Goal: Task Accomplishment & Management: Manage account settings

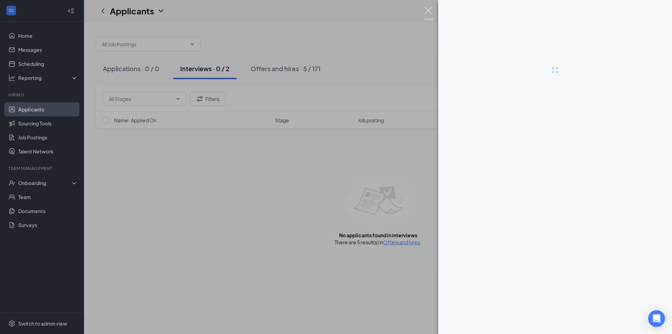
click at [430, 7] on img at bounding box center [428, 14] width 9 height 14
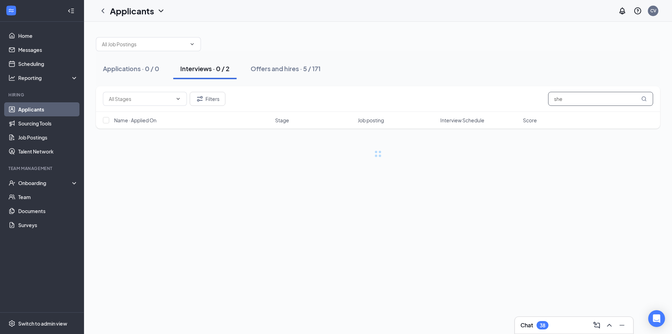
click at [609, 96] on input "she" at bounding box center [600, 99] width 105 height 14
type input "s"
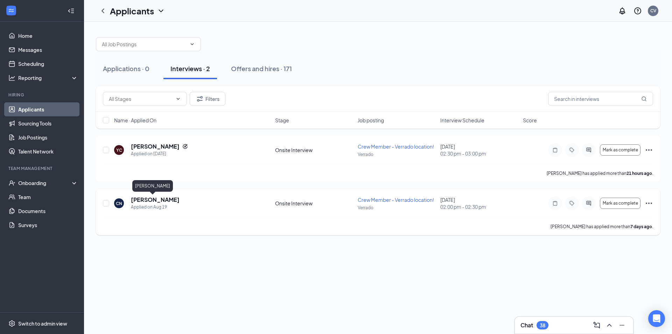
click at [157, 202] on h5 "[PERSON_NAME]" at bounding box center [155, 200] width 49 height 8
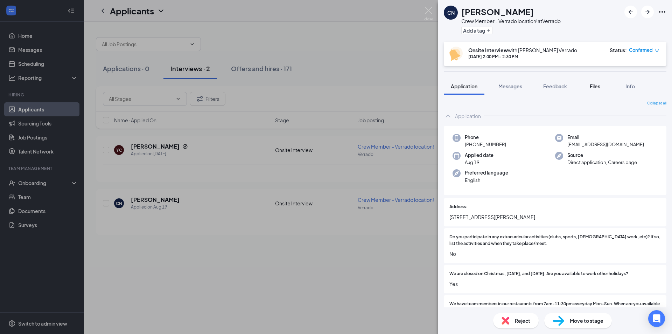
click at [598, 89] on div "Files" at bounding box center [595, 86] width 14 height 7
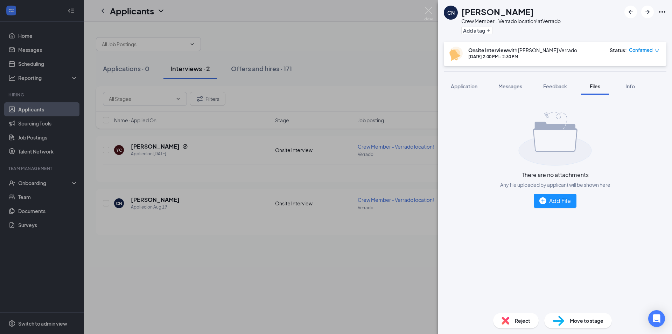
click at [340, 75] on div "CN [PERSON_NAME] Crew Member - Verrado location! at Verrado Add a tag Onsite In…" at bounding box center [336, 167] width 672 height 334
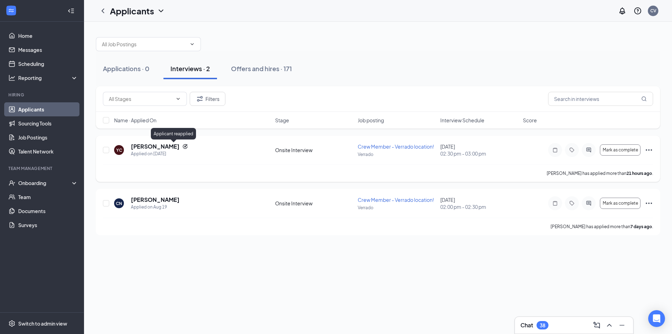
click at [182, 145] on icon "Reapply" at bounding box center [185, 147] width 6 height 6
click at [163, 145] on h5 "[PERSON_NAME]" at bounding box center [155, 147] width 49 height 8
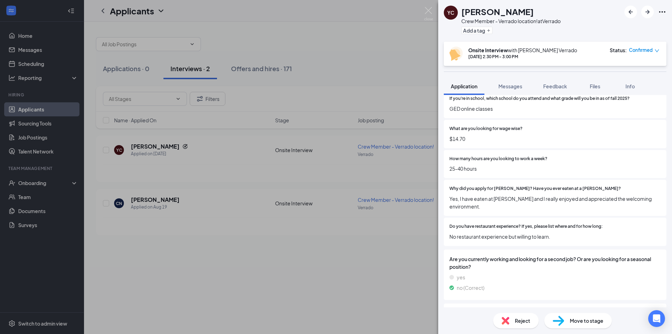
scroll to position [420, 0]
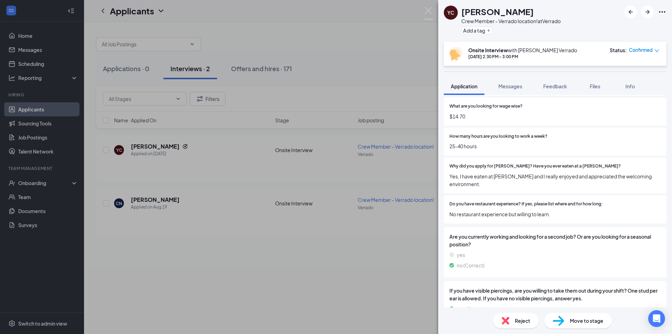
click at [418, 246] on div "YC [PERSON_NAME] Crew Member - Verrado location! at Verrado Add a tag Onsite In…" at bounding box center [336, 167] width 672 height 334
